Goal: Find specific page/section: Find specific page/section

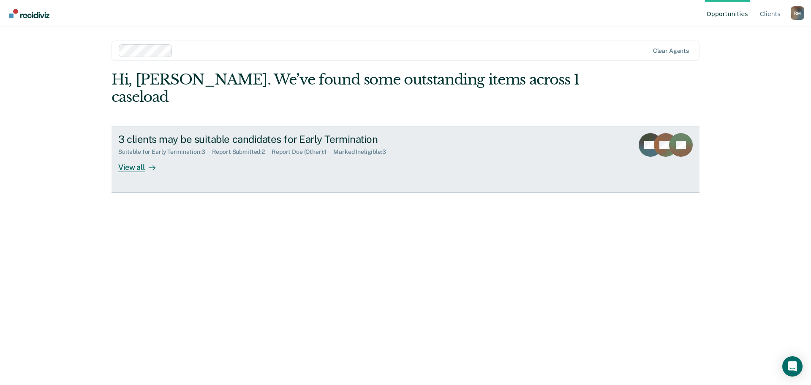
click at [133, 156] on div "View all" at bounding box center [141, 164] width 47 height 16
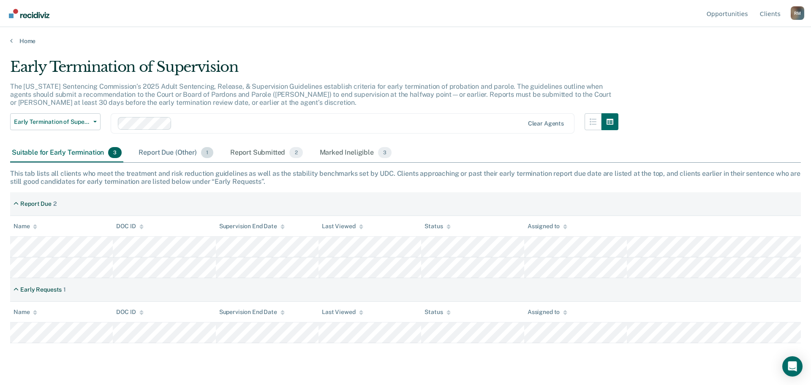
click at [160, 153] on div "Report Due (Other) 1" at bounding box center [176, 153] width 78 height 19
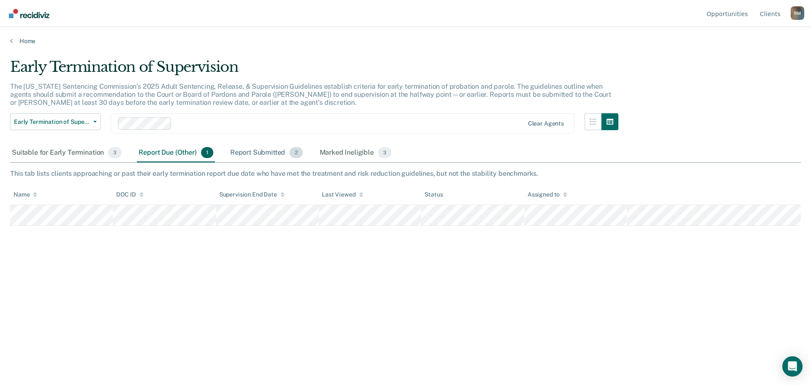
click at [253, 152] on div "Report Submitted 2" at bounding box center [267, 153] width 76 height 19
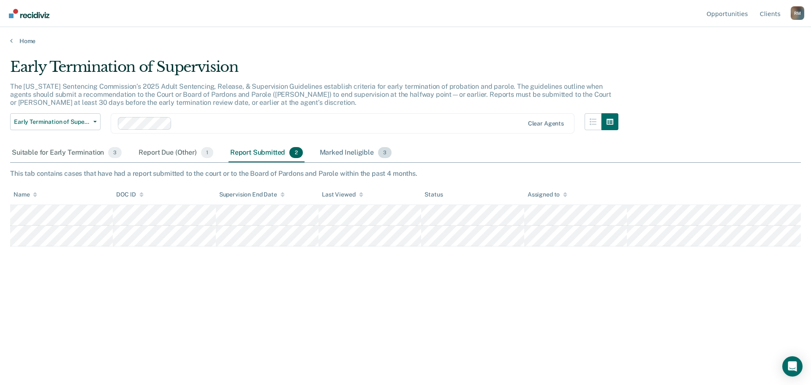
click at [338, 153] on div "Marked Ineligible 3" at bounding box center [356, 153] width 76 height 19
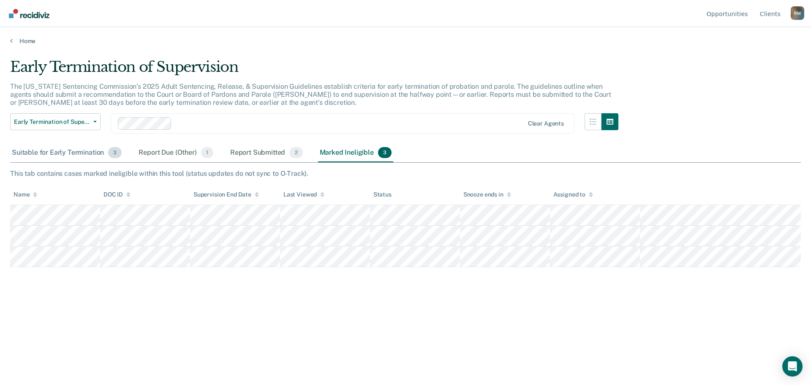
click at [44, 151] on div "Suitable for Early Termination 3" at bounding box center [66, 153] width 113 height 19
